Goal: Transaction & Acquisition: Purchase product/service

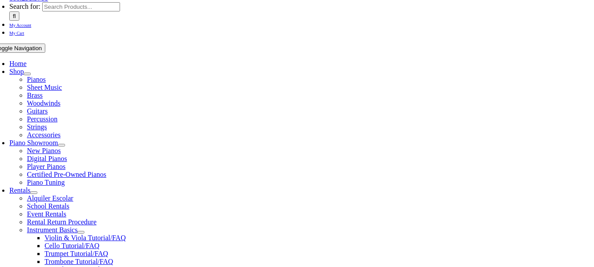
scroll to position [220, 0]
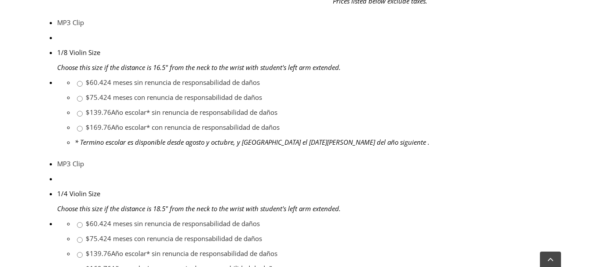
scroll to position [484, 0]
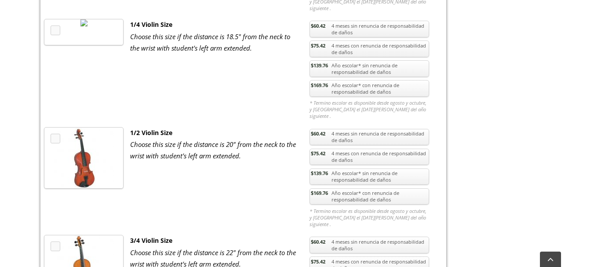
click at [344, 188] on link "$169.76 Año escolar* con renuncia de responsabilidad de daños" at bounding box center [370, 196] width 120 height 17
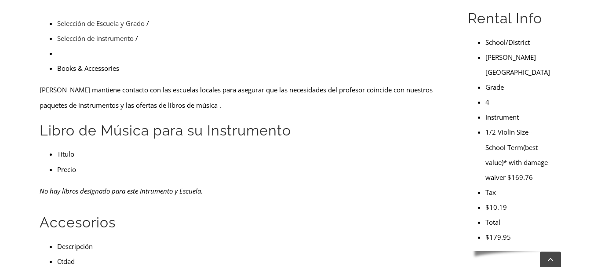
scroll to position [308, 0]
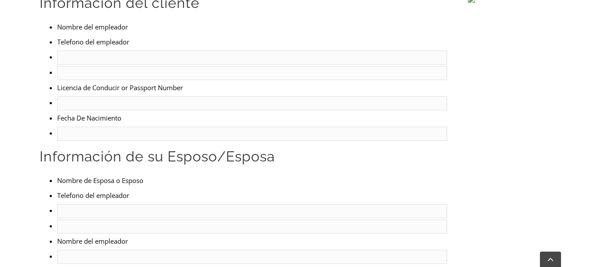
scroll to position [440, 0]
type input "Page 2"
